Goal: Information Seeking & Learning: Learn about a topic

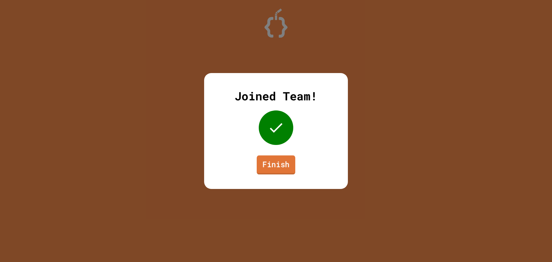
click at [266, 161] on link "Finish" at bounding box center [276, 164] width 39 height 19
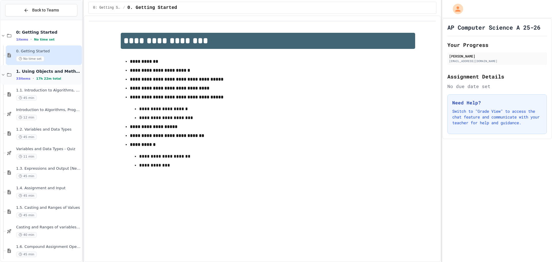
click at [62, 81] on div "1. Using Objects and Methods 33 items • 17h 22m total" at bounding box center [41, 75] width 81 height 20
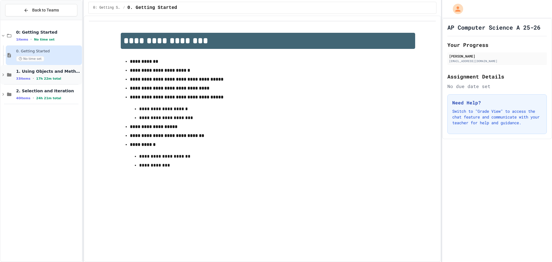
click at [53, 80] on span "17h 22m total" at bounding box center [48, 79] width 25 height 4
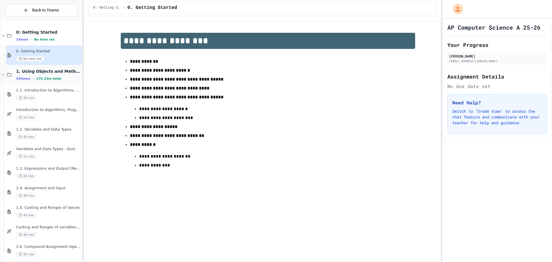
click at [50, 77] on span "17h 22m total" at bounding box center [48, 79] width 25 height 4
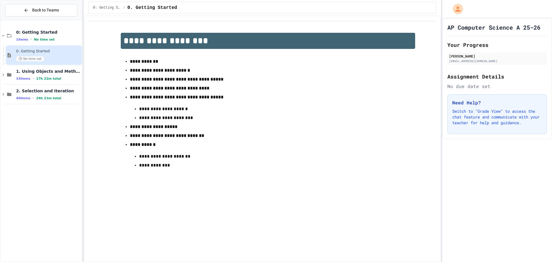
click at [34, 122] on div "0: Getting Started 1 items • No time set 0. Getting Started No time set 1. Usin…" at bounding box center [41, 140] width 81 height 237
click at [5, 71] on div "1. Using Objects and Methods 33 items • 17h 22m total" at bounding box center [41, 75] width 81 height 20
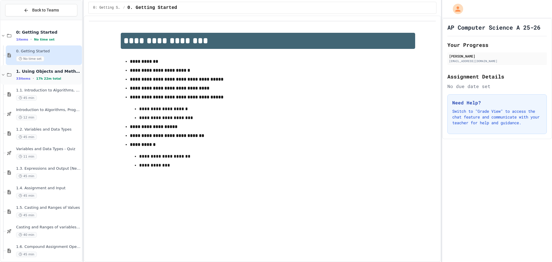
click at [7, 72] on div "1. Using Objects and Methods 33 items • 17h 22m total" at bounding box center [41, 75] width 81 height 20
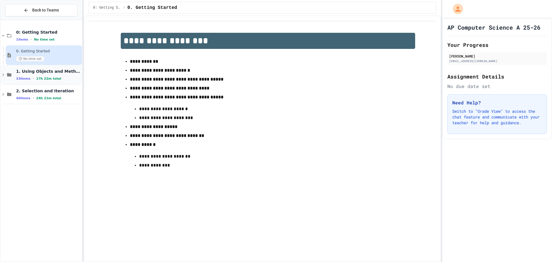
click at [45, 77] on span "17h 22m total" at bounding box center [48, 79] width 25 height 4
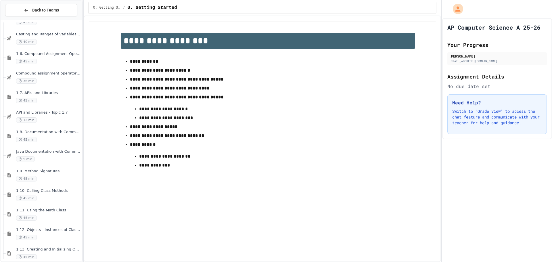
scroll to position [230, 0]
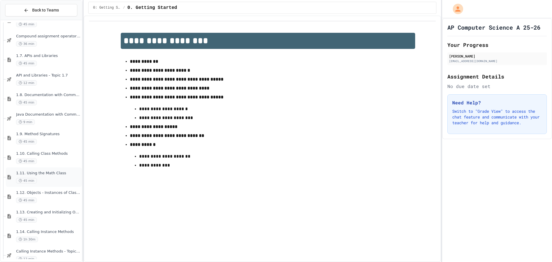
click at [54, 179] on div "45 min" at bounding box center [48, 180] width 65 height 5
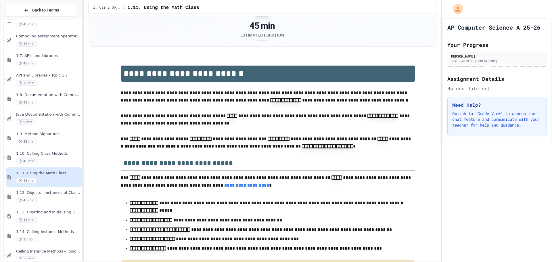
scroll to position [86, 0]
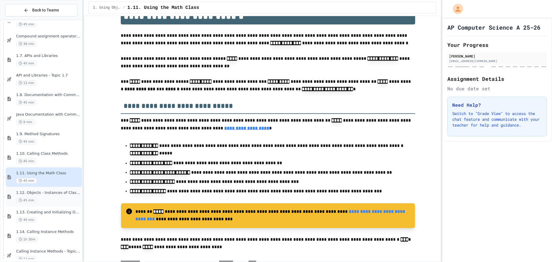
click at [59, 194] on span "1.12. Objects - Instances of Classes" at bounding box center [48, 192] width 65 height 5
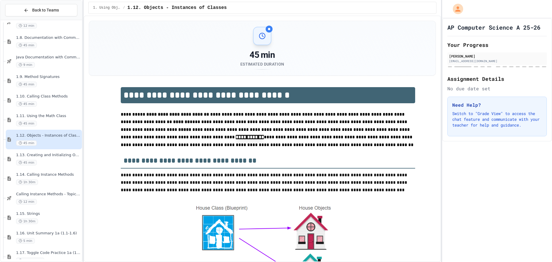
scroll to position [287, 0]
click at [56, 178] on div "1.14. Calling Instance Methods 1h 30m" at bounding box center [48, 178] width 65 height 13
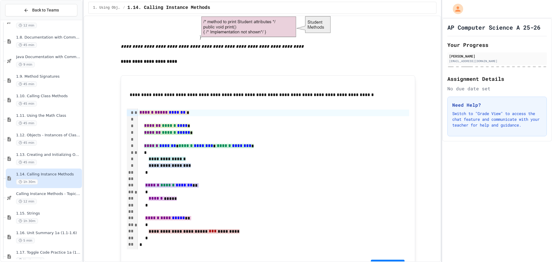
scroll to position [460, 0]
